Goal: Information Seeking & Learning: Understand process/instructions

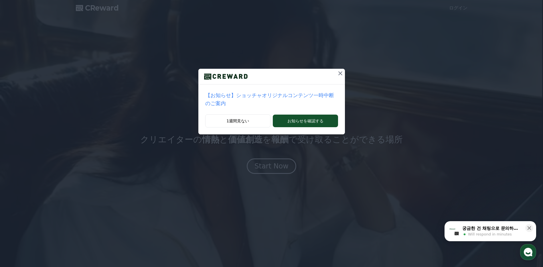
click at [337, 73] on icon at bounding box center [340, 73] width 7 height 7
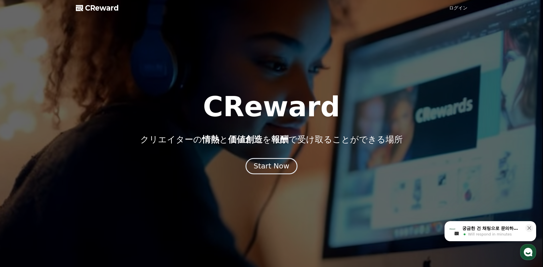
click at [279, 167] on div "Start Now" at bounding box center [272, 166] width 36 height 10
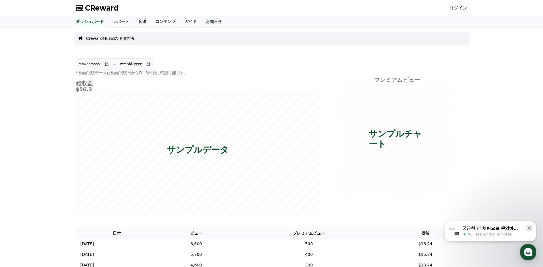
click at [134, 21] on link "音源" at bounding box center [142, 21] width 17 height 11
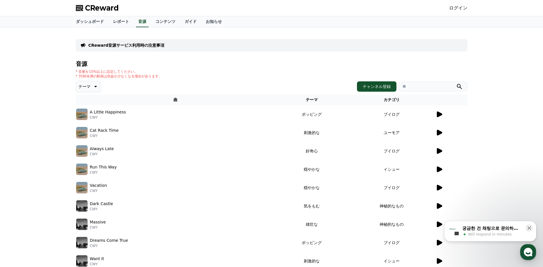
click at [84, 114] on img at bounding box center [81, 114] width 11 height 11
click at [439, 115] on icon at bounding box center [439, 114] width 5 height 6
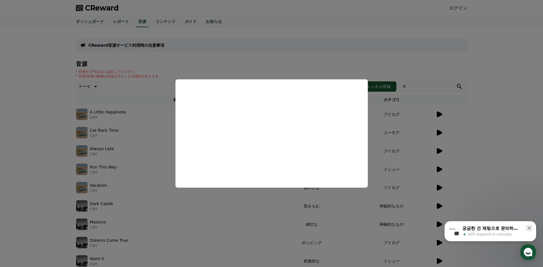
click at [276, 32] on button "close modal" at bounding box center [271, 133] width 543 height 267
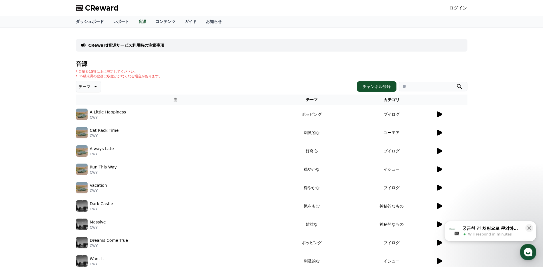
click at [439, 135] on icon at bounding box center [439, 133] width 5 height 6
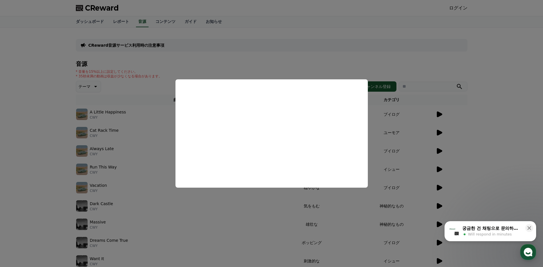
click at [399, 28] on button "close modal" at bounding box center [271, 133] width 543 height 267
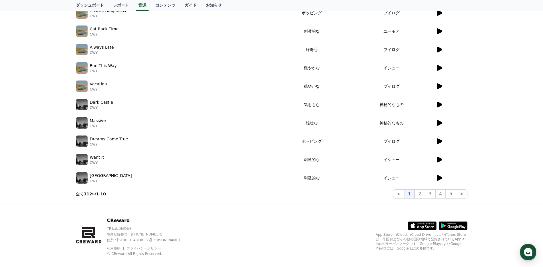
scroll to position [109, 0]
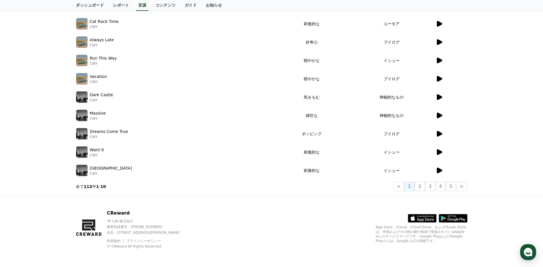
click at [441, 169] on icon at bounding box center [439, 170] width 7 height 7
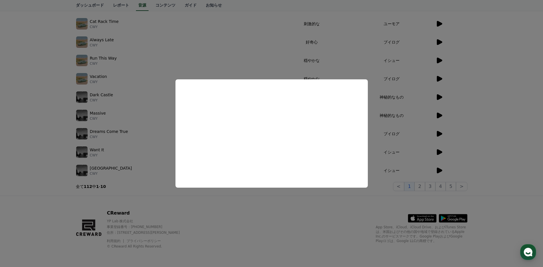
click at [45, 147] on button "close modal" at bounding box center [271, 133] width 543 height 267
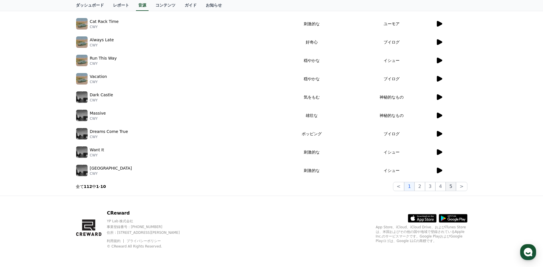
click at [453, 185] on button "5" at bounding box center [451, 186] width 10 height 9
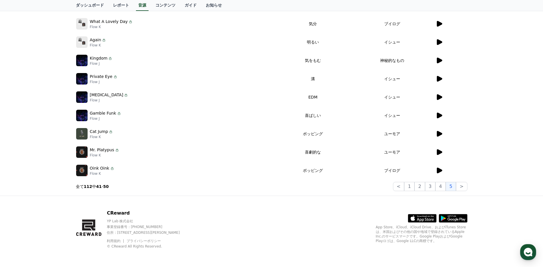
click at [439, 171] on icon at bounding box center [439, 171] width 5 height 6
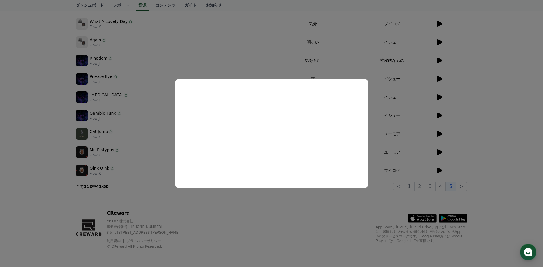
click at [196, 46] on button "close modal" at bounding box center [271, 133] width 543 height 267
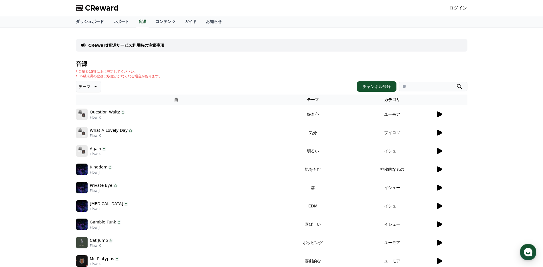
click at [120, 45] on p "CReward音源サービス利用時の注意事項" at bounding box center [127, 45] width 76 height 6
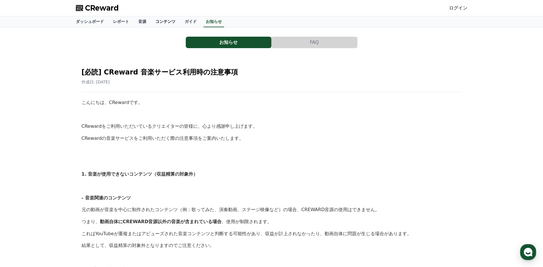
click at [151, 21] on link "コンテンツ" at bounding box center [165, 21] width 29 height 11
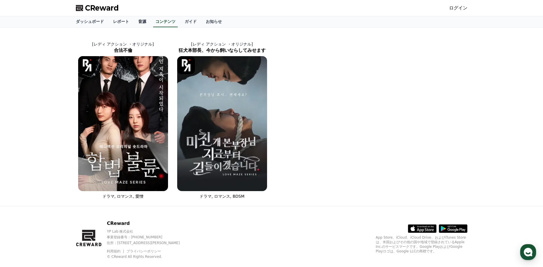
click at [134, 21] on link "音源" at bounding box center [142, 21] width 17 height 11
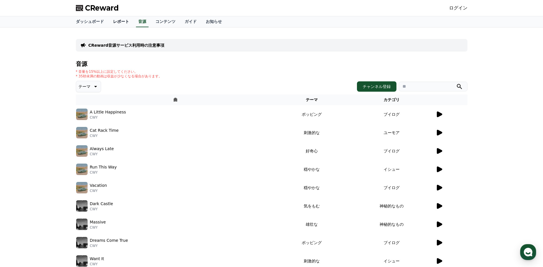
click at [116, 22] on link "レポート" at bounding box center [121, 21] width 25 height 11
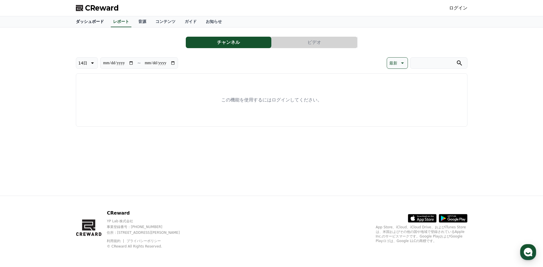
click at [84, 22] on link "ダッシュボード" at bounding box center [89, 21] width 37 height 11
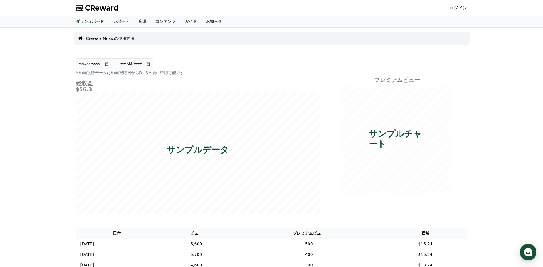
click at [127, 40] on p "CrewardMusicの使用方法" at bounding box center [110, 39] width 48 height 6
